Goal: Information Seeking & Learning: Find specific fact

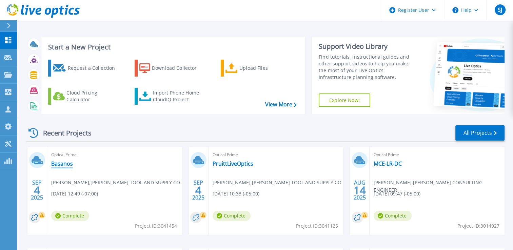
click at [62, 164] on link "Basanos" at bounding box center [62, 163] width 22 height 7
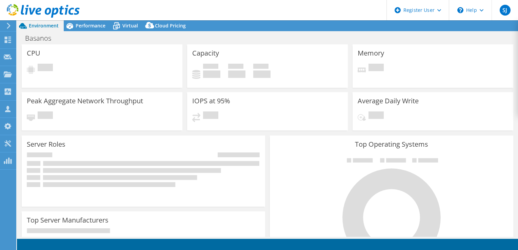
select select "USD"
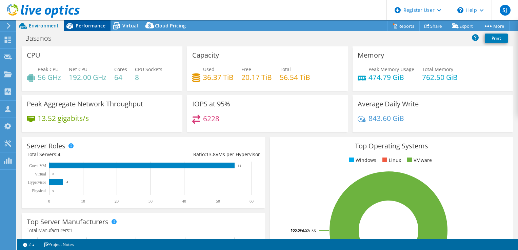
click at [91, 25] on span "Performance" at bounding box center [91, 25] width 30 height 6
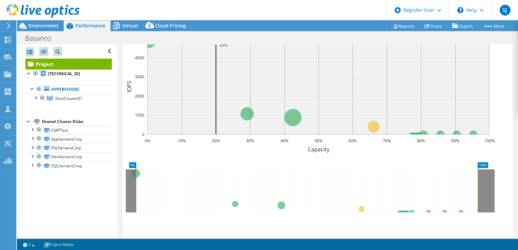
scroll to position [102, 0]
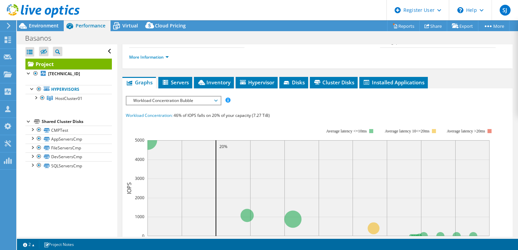
click at [208, 86] on span "Inventory" at bounding box center [213, 82] width 33 height 7
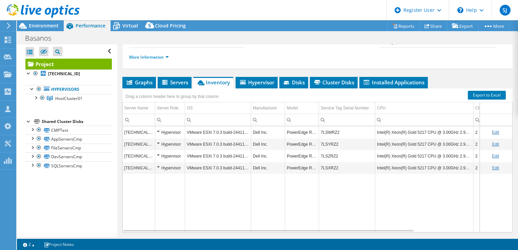
click at [329, 138] on td "7LSWRZ2" at bounding box center [347, 132] width 56 height 12
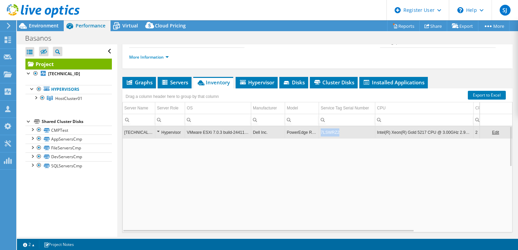
click at [329, 138] on td "7LSWRZ2" at bounding box center [347, 132] width 56 height 12
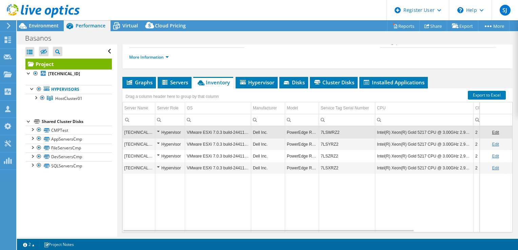
click at [329, 138] on td "7LSWRZ2" at bounding box center [347, 132] width 56 height 12
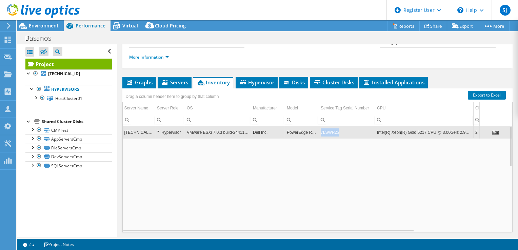
click at [329, 138] on td "7LSWRZ2" at bounding box center [347, 132] width 56 height 12
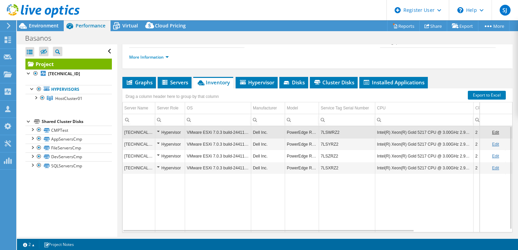
click at [329, 138] on td "7LSWRZ2" at bounding box center [347, 132] width 56 height 12
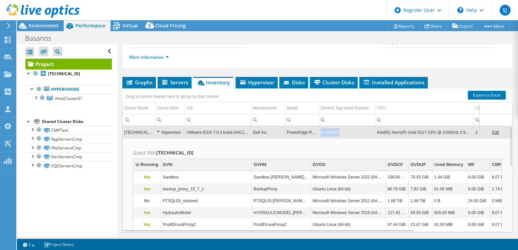
click at [329, 138] on td "7LSWRZ2" at bounding box center [347, 132] width 56 height 12
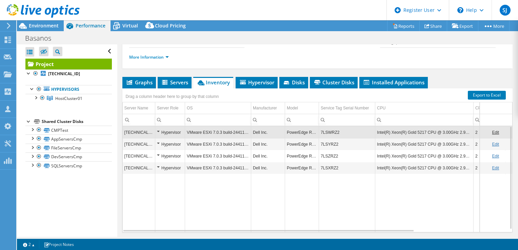
click at [329, 138] on td "7LSWRZ2" at bounding box center [347, 132] width 56 height 12
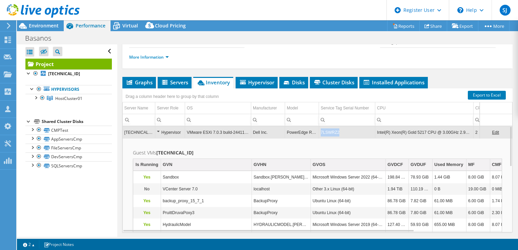
drag, startPoint x: 320, startPoint y: 148, endPoint x: 338, endPoint y: 145, distance: 18.2
click at [338, 138] on td "7LSWRZ2" at bounding box center [347, 132] width 56 height 12
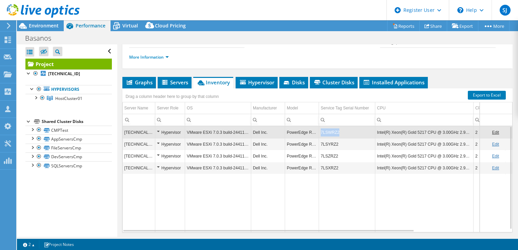
drag, startPoint x: 341, startPoint y: 147, endPoint x: 321, endPoint y: 149, distance: 19.7
click at [321, 138] on td "7LSWRZ2" at bounding box center [347, 132] width 56 height 12
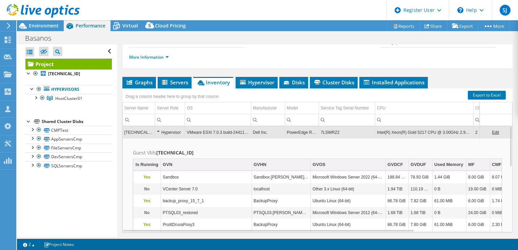
drag, startPoint x: 323, startPoint y: 148, endPoint x: 323, endPoint y: 144, distance: 4.4
click at [323, 138] on td "7LSWRZ2" at bounding box center [347, 132] width 56 height 12
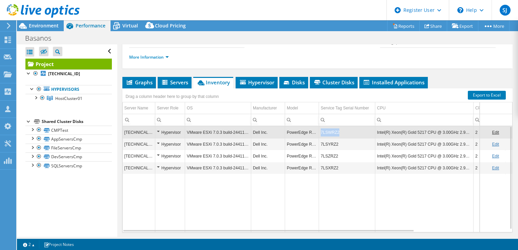
copy td "7LSWRZ2"
drag, startPoint x: 320, startPoint y: 149, endPoint x: 336, endPoint y: 148, distance: 15.6
click at [336, 138] on td "7LSWRZ2" at bounding box center [347, 132] width 56 height 12
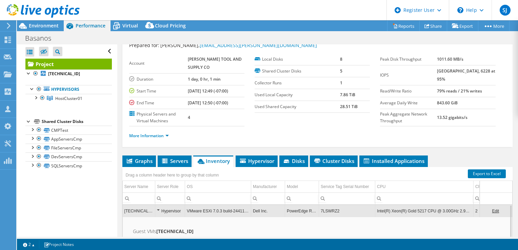
scroll to position [0, 0]
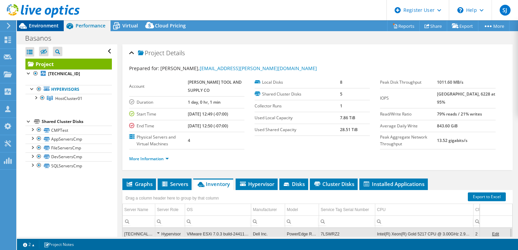
click at [54, 24] on span "Environment" at bounding box center [44, 25] width 30 height 6
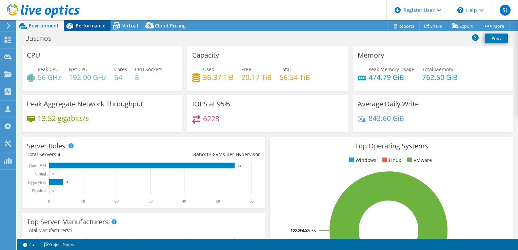
click at [95, 26] on span "Performance" at bounding box center [91, 25] width 30 height 6
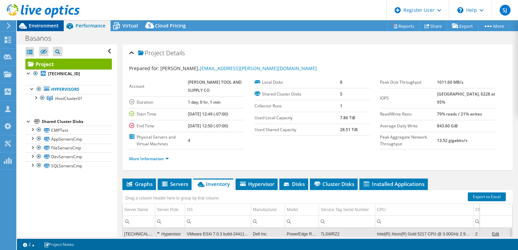
click at [35, 28] on span "Environment" at bounding box center [44, 25] width 30 height 6
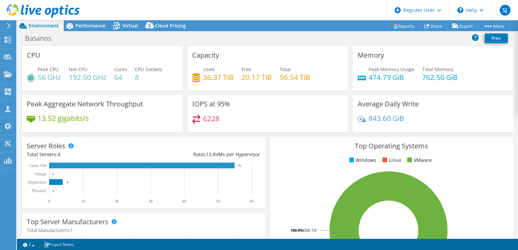
click at [49, 199] on text "0" at bounding box center [49, 201] width 2 height 5
click at [94, 29] on div "Performance" at bounding box center [87, 25] width 47 height 11
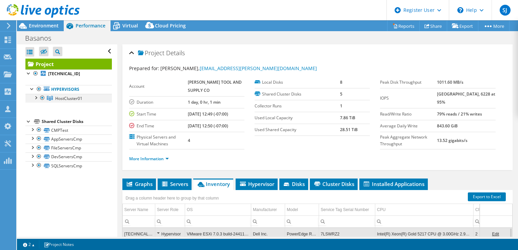
click at [36, 98] on div at bounding box center [35, 97] width 7 height 7
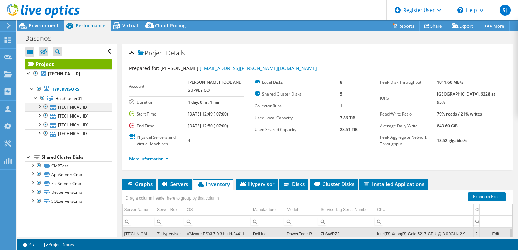
click at [40, 106] on div at bounding box center [39, 106] width 7 height 7
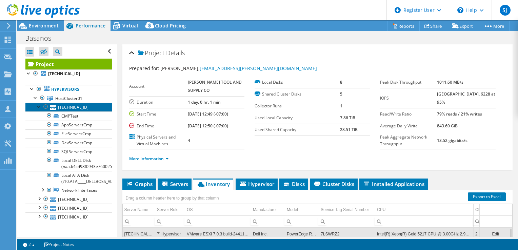
click at [60, 108] on link "10.0.10.94" at bounding box center [68, 107] width 86 height 9
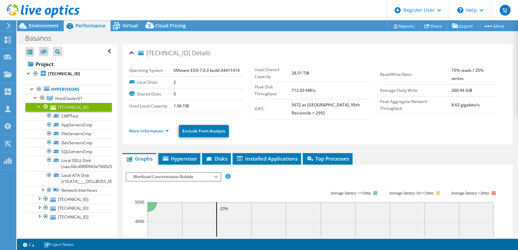
click at [38, 107] on div at bounding box center [39, 106] width 7 height 7
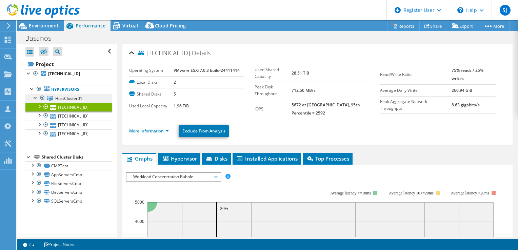
click at [72, 99] on span "HostCluster01" at bounding box center [68, 99] width 27 height 6
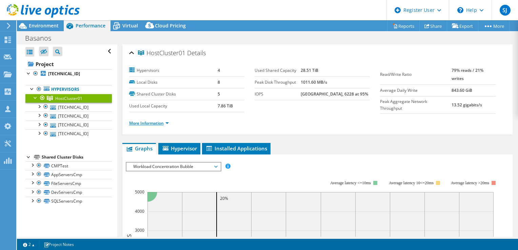
click at [161, 120] on link "More Information" at bounding box center [149, 123] width 40 height 6
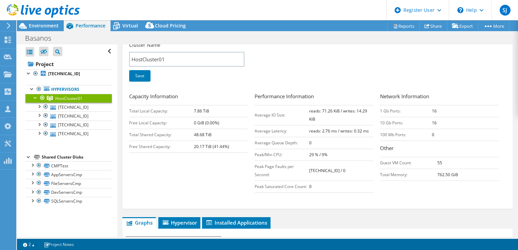
scroll to position [102, 0]
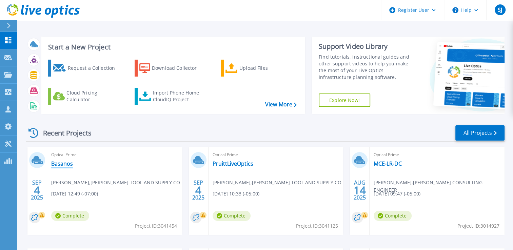
click at [68, 162] on link "Basanos" at bounding box center [62, 163] width 22 height 7
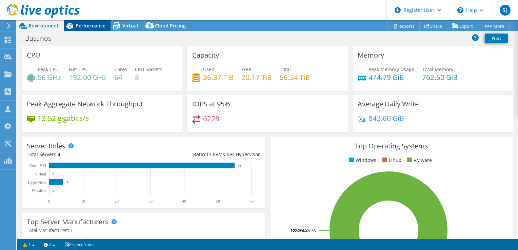
click at [93, 24] on span "Performance" at bounding box center [91, 25] width 30 height 6
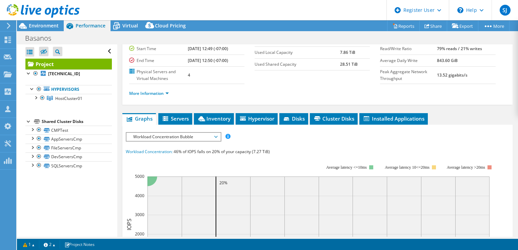
scroll to position [68, 0]
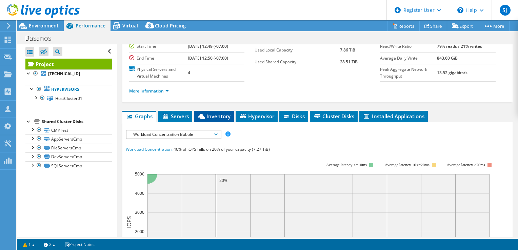
click at [210, 120] on span "Inventory" at bounding box center [213, 116] width 33 height 7
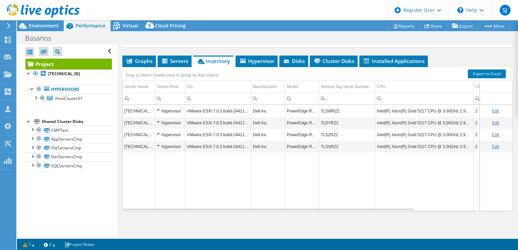
scroll to position [136, 0]
drag, startPoint x: 321, startPoint y: 124, endPoint x: 342, endPoint y: 126, distance: 20.4
click at [342, 126] on td "7LSYRZ2" at bounding box center [347, 123] width 56 height 12
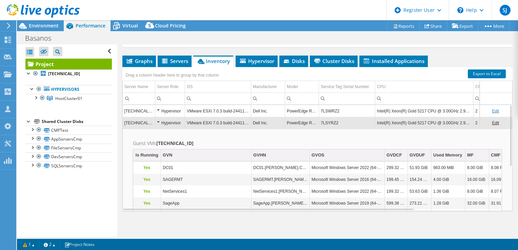
drag, startPoint x: 336, startPoint y: 127, endPoint x: 328, endPoint y: 126, distance: 7.9
click at [328, 126] on td "7LSYRZ2" at bounding box center [347, 123] width 56 height 12
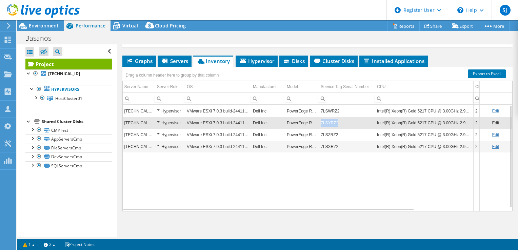
copy td "7LSYRZ2"
drag, startPoint x: 321, startPoint y: 124, endPoint x: 335, endPoint y: 122, distance: 13.7
click at [335, 122] on td "7LSYRZ2" at bounding box center [347, 123] width 56 height 12
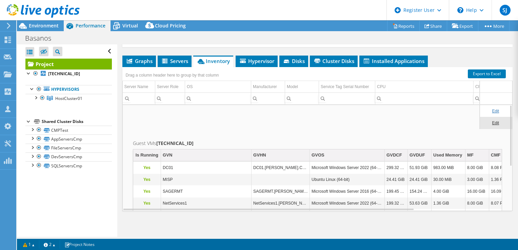
scroll to position [0, 0]
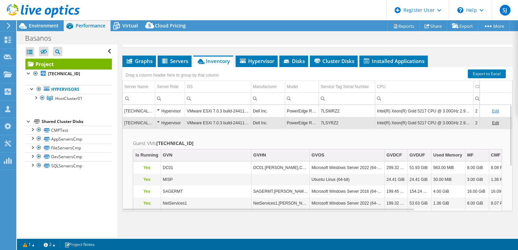
click at [161, 129] on td "Hypervisor" at bounding box center [170, 123] width 30 height 12
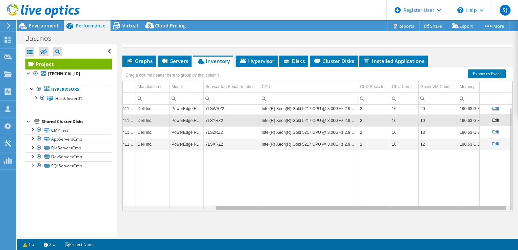
scroll to position [0, 123]
drag, startPoint x: 309, startPoint y: 210, endPoint x: 471, endPoint y: 201, distance: 162.7
click at [473, 202] on body "SJ Dell User Scott Jellison Scott.Jellison@dell.com Dell My Profile Log Out \n …" at bounding box center [259, 125] width 518 height 250
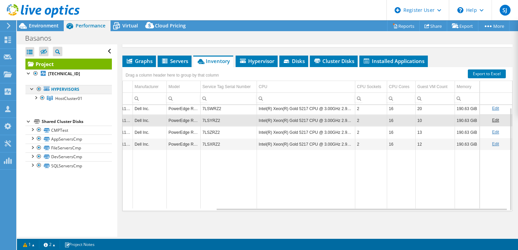
click at [32, 90] on div at bounding box center [32, 88] width 7 height 7
click at [65, 89] on link "Hypervisors" at bounding box center [68, 89] width 86 height 9
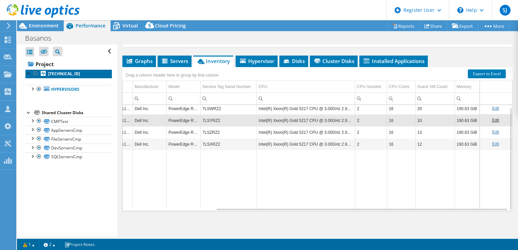
click at [57, 75] on b "10.0.10.94" at bounding box center [64, 74] width 32 height 6
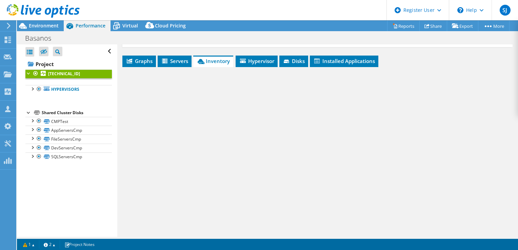
scroll to position [103, 0]
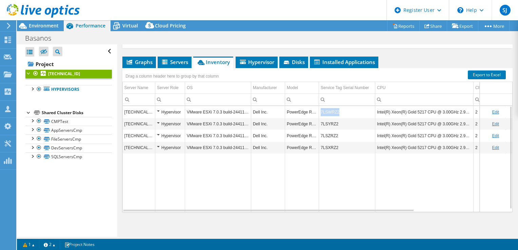
drag, startPoint x: 320, startPoint y: 111, endPoint x: 337, endPoint y: 111, distance: 16.6
click at [337, 111] on td "7LSWRZ2" at bounding box center [347, 112] width 56 height 12
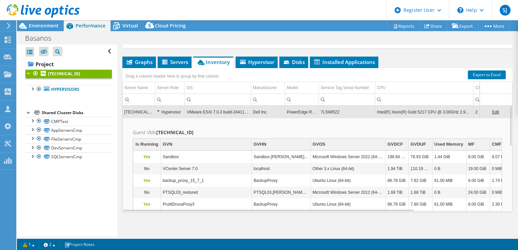
click at [333, 111] on td "7LSWRZ2" at bounding box center [347, 112] width 56 height 12
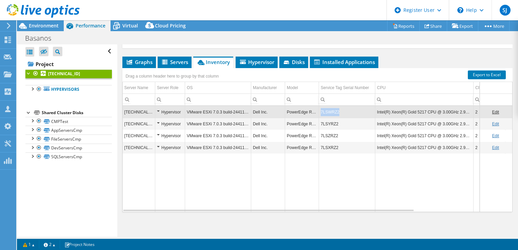
click at [332, 111] on td "7LSWRZ2" at bounding box center [347, 112] width 56 height 12
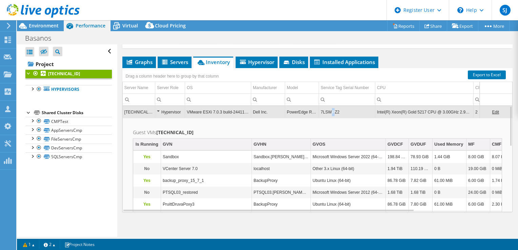
click at [332, 111] on td "7LSWRZ2" at bounding box center [347, 112] width 56 height 12
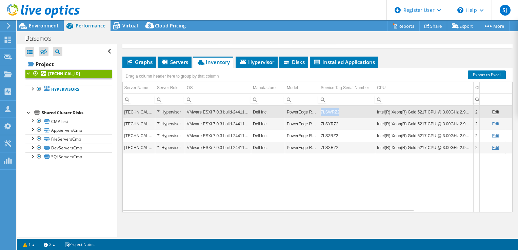
click at [332, 111] on td "7LSWRZ2" at bounding box center [347, 112] width 56 height 12
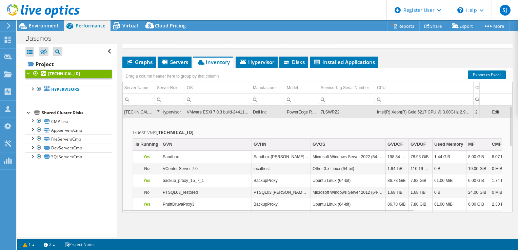
click at [332, 111] on td "7LSWRZ2" at bounding box center [347, 112] width 56 height 12
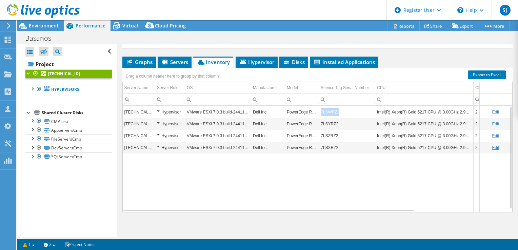
copy td "7LSWRZ2"
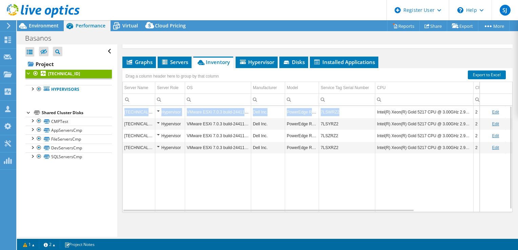
drag, startPoint x: 332, startPoint y: 111, endPoint x: 331, endPoint y: 69, distance: 42.4
click at [331, 72] on div "Drag a column header here to group by that column Server Name Server Role OS Ma…" at bounding box center [317, 140] width 390 height 144
